Goal: Transaction & Acquisition: Download file/media

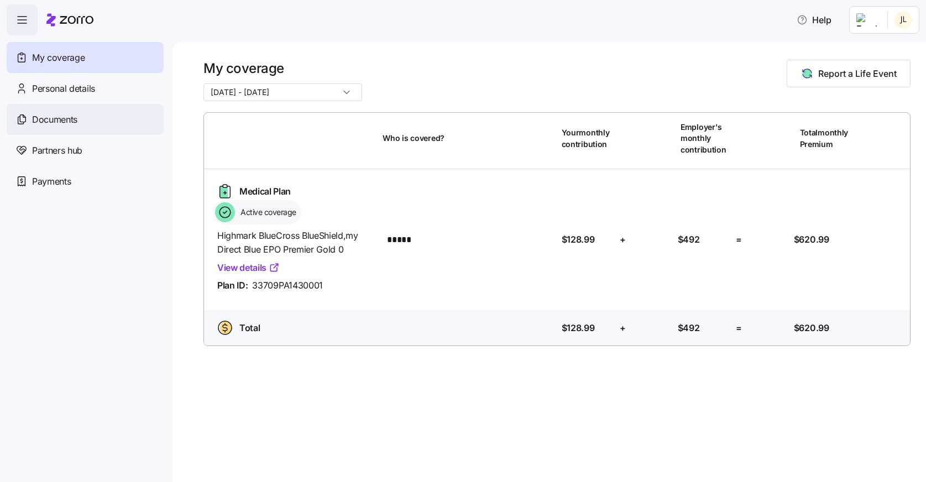
click at [53, 119] on span "Documents" at bounding box center [54, 120] width 45 height 14
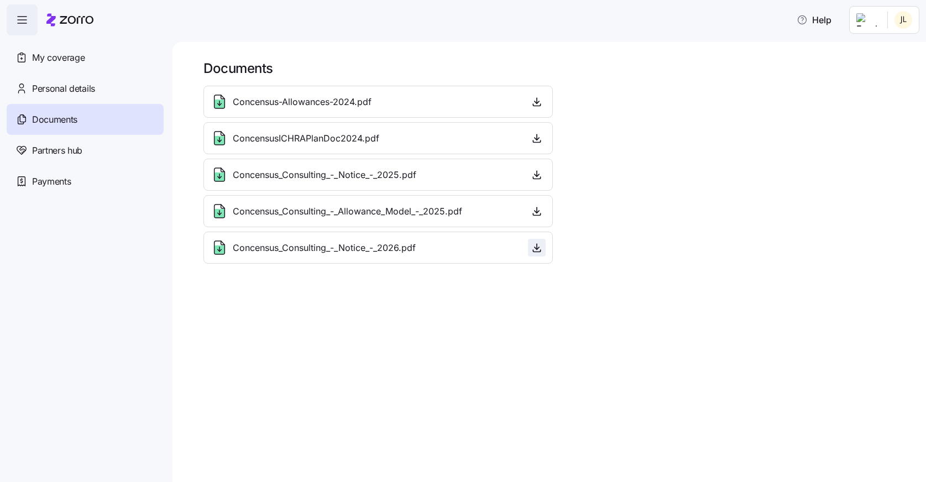
click at [533, 250] on icon "button" at bounding box center [537, 247] width 11 height 11
click at [909, 23] on html "Help My coverage Personal details Documents Partners hub Payments Documents Con…" at bounding box center [463, 238] width 926 height 476
click at [879, 51] on div "Admin view" at bounding box center [867, 50] width 58 height 12
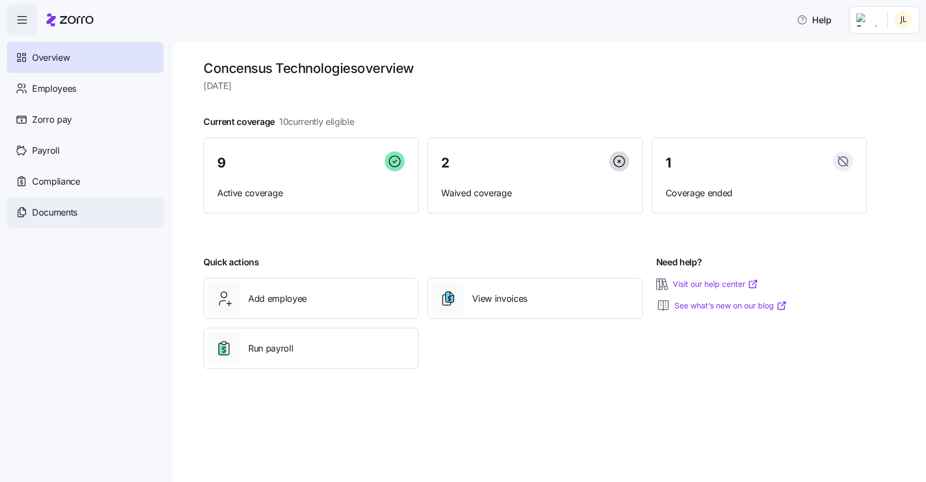
click at [49, 204] on div "Documents" at bounding box center [85, 212] width 157 height 31
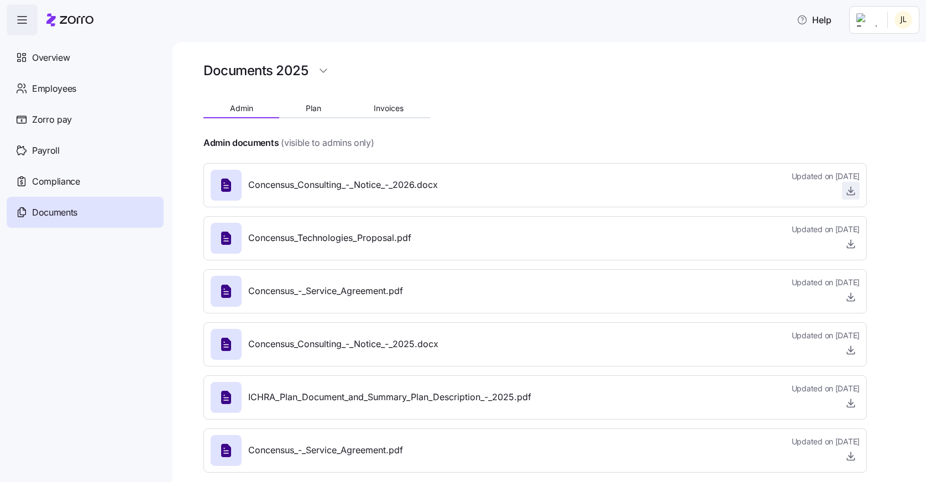
click at [849, 192] on icon "button" at bounding box center [851, 190] width 11 height 11
click at [394, 181] on span "Concensus_Consulting_-_Notice_-_2026.docx" at bounding box center [343, 185] width 190 height 14
